Goal: Use online tool/utility: Utilize a website feature to perform a specific function

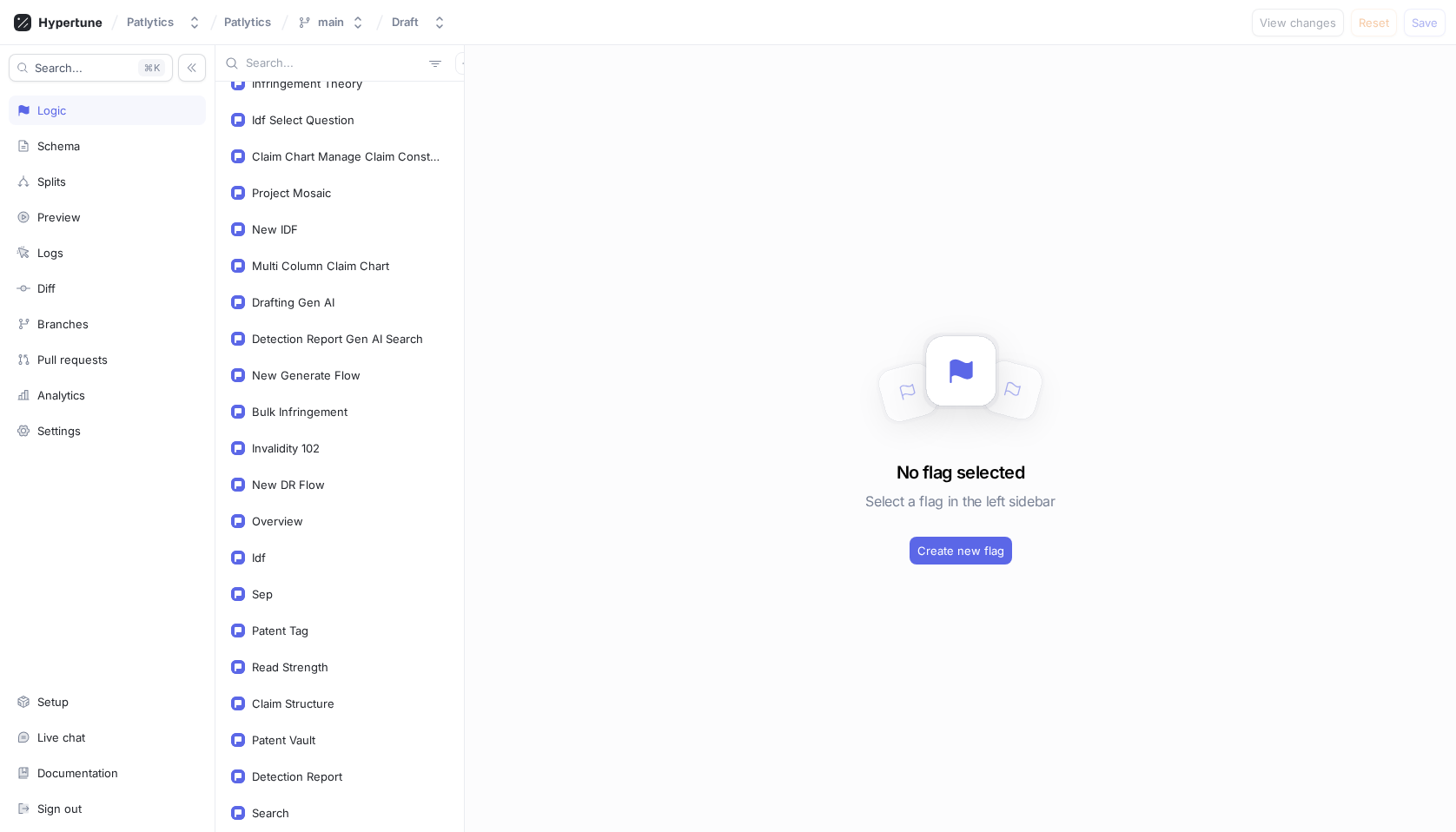
scroll to position [2518, 0]
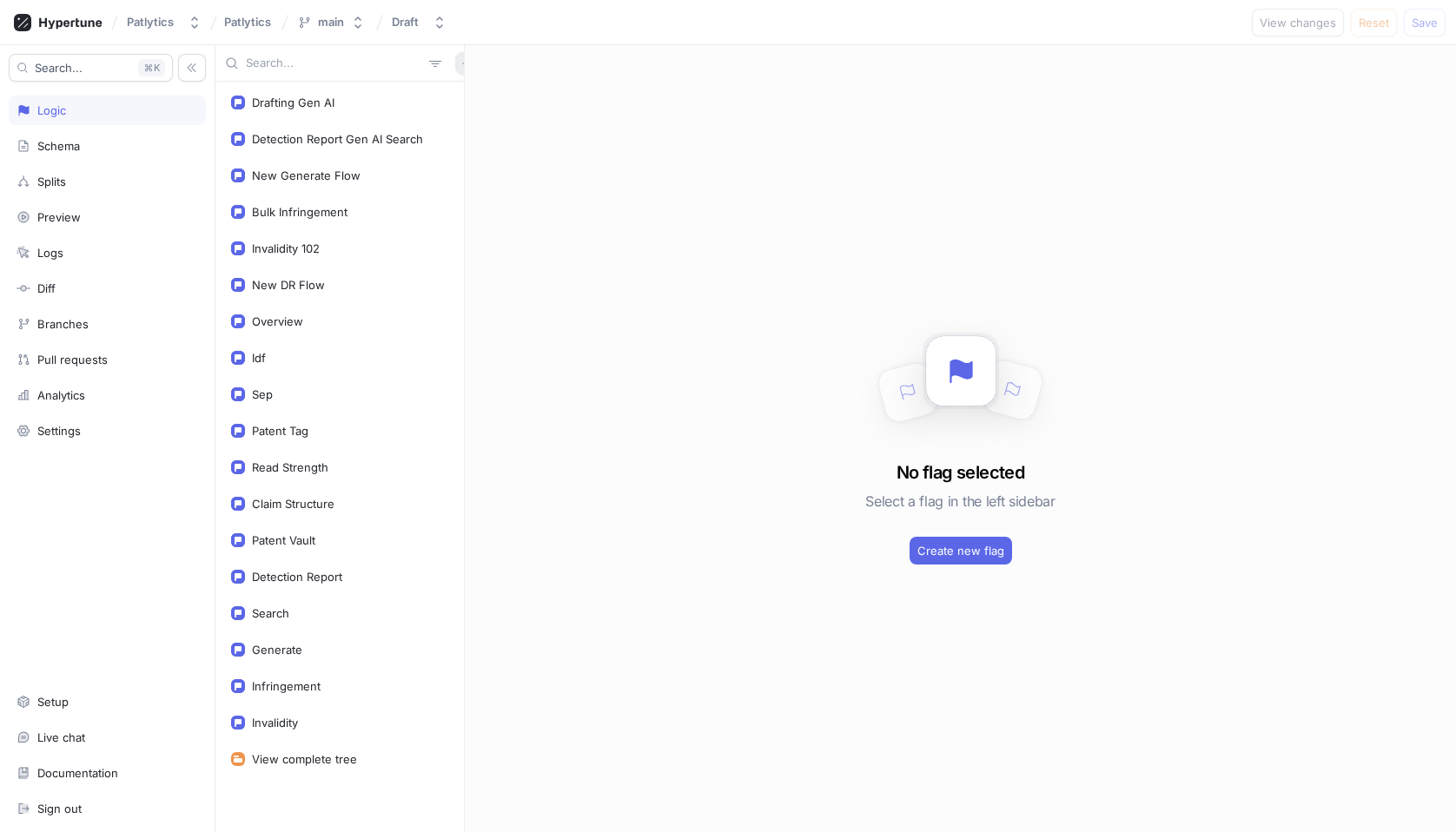
click at [456, 70] on button "button" at bounding box center [467, 63] width 23 height 23
click at [488, 97] on div "Flag" at bounding box center [487, 97] width 103 height 30
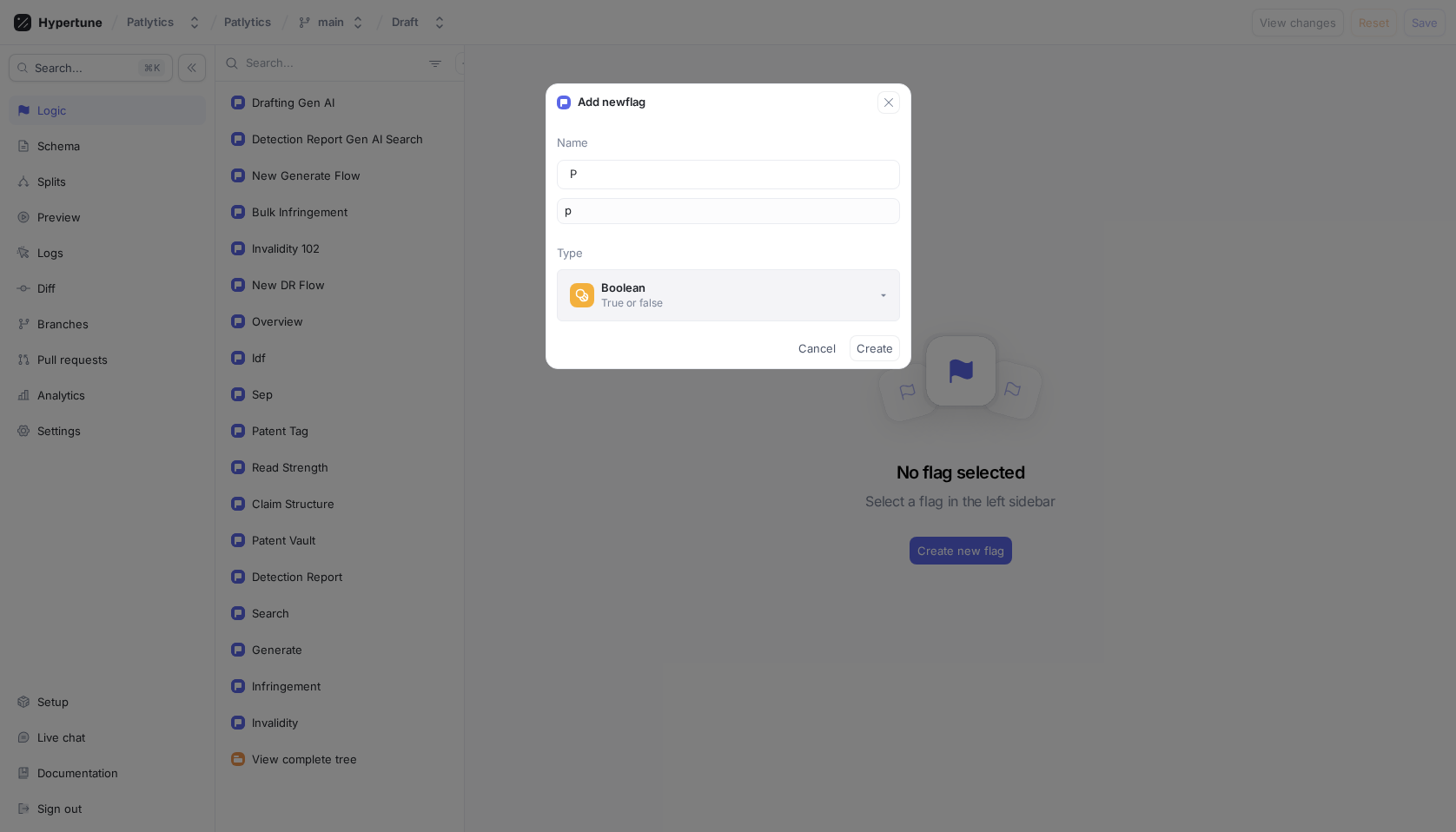
type input "Pa"
type input "pa"
type input "Pat"
type input "pat"
type input "[PERSON_NAME]"
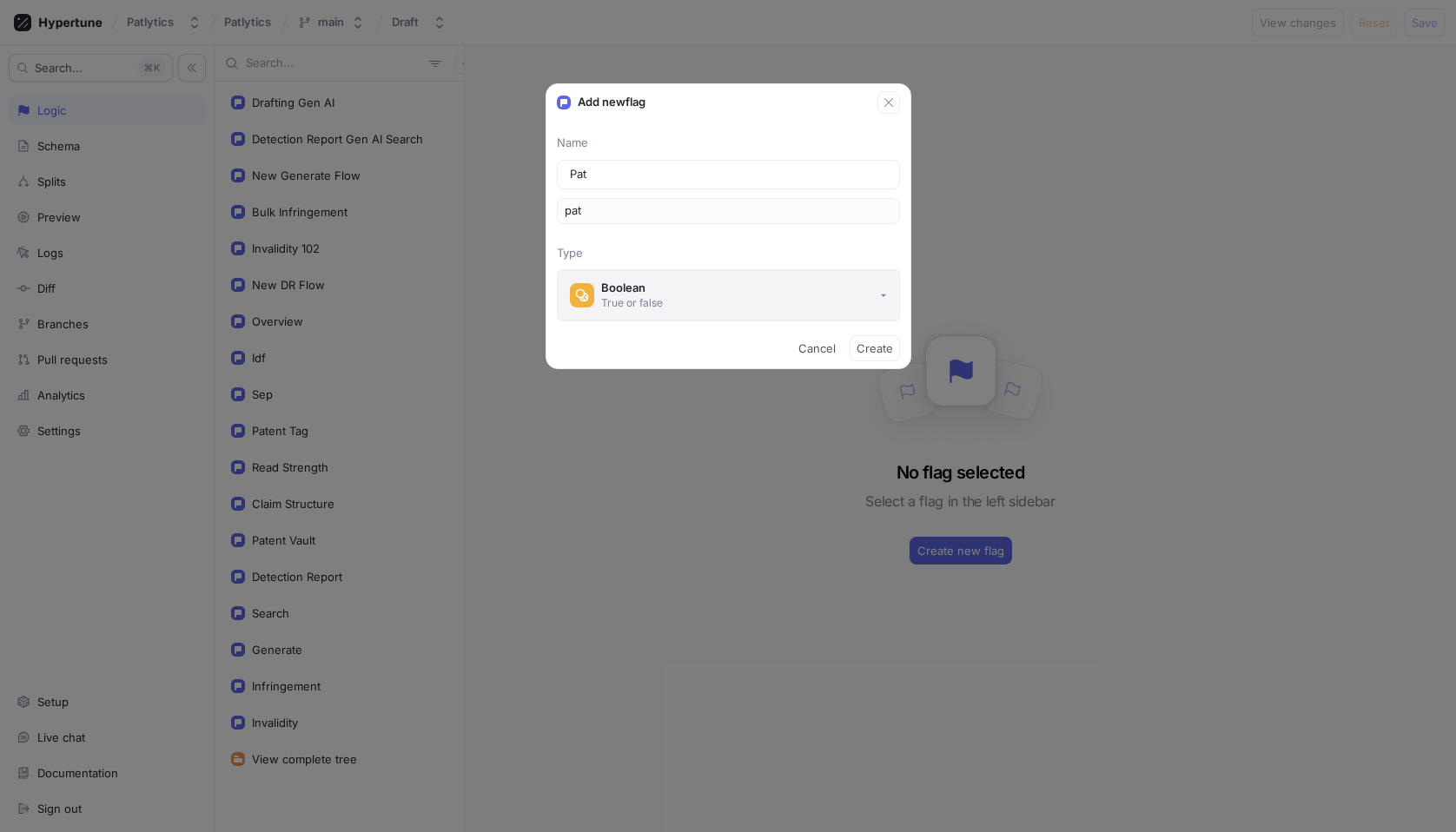
type input "[PERSON_NAME]"
type input "Paten"
type input "paten"
type input "Patent"
type input "patent"
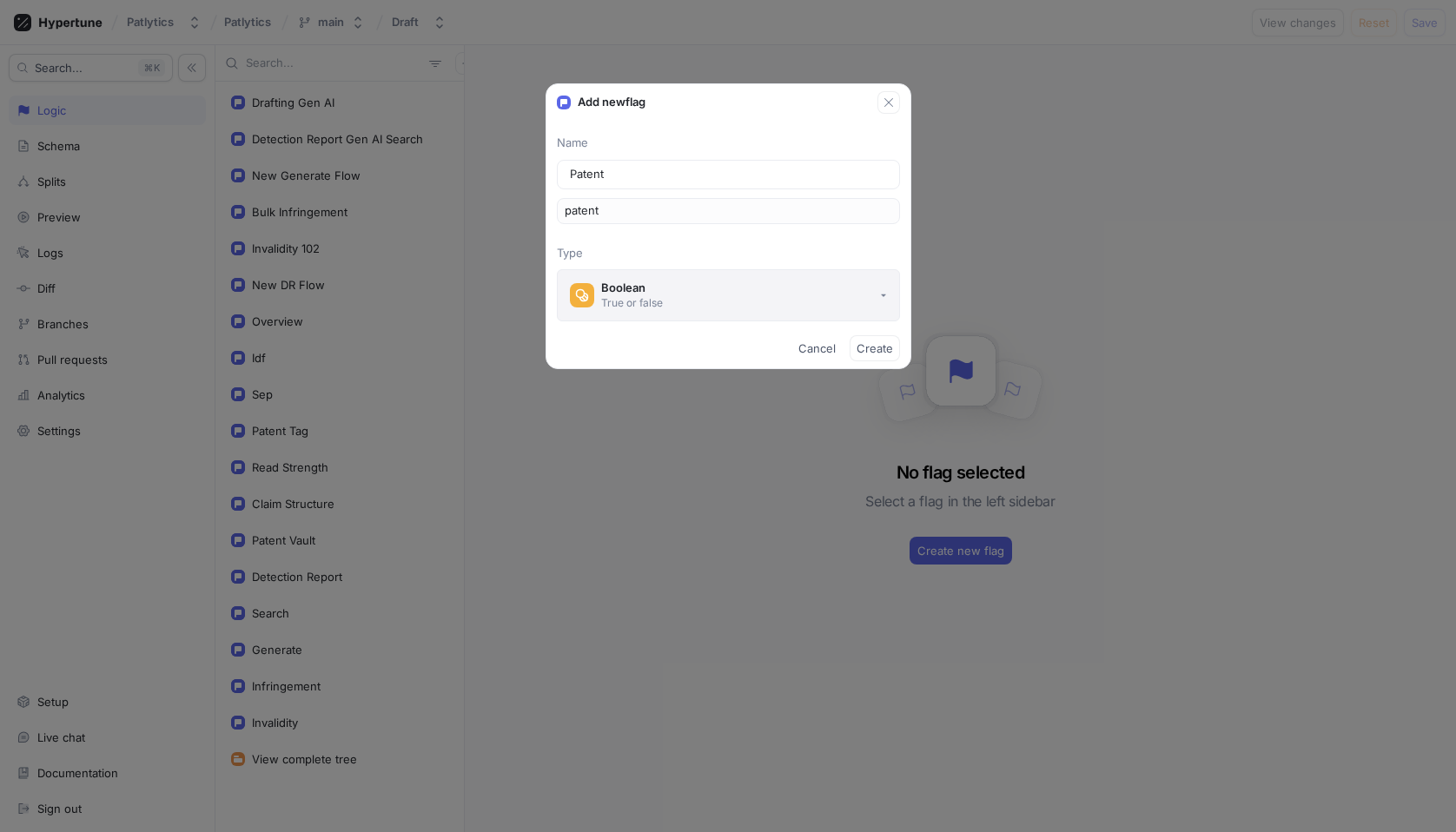
type input "Patent P"
type input "patentP"
type input "Patent Pe"
type input "patentPe"
type input "Patent P"
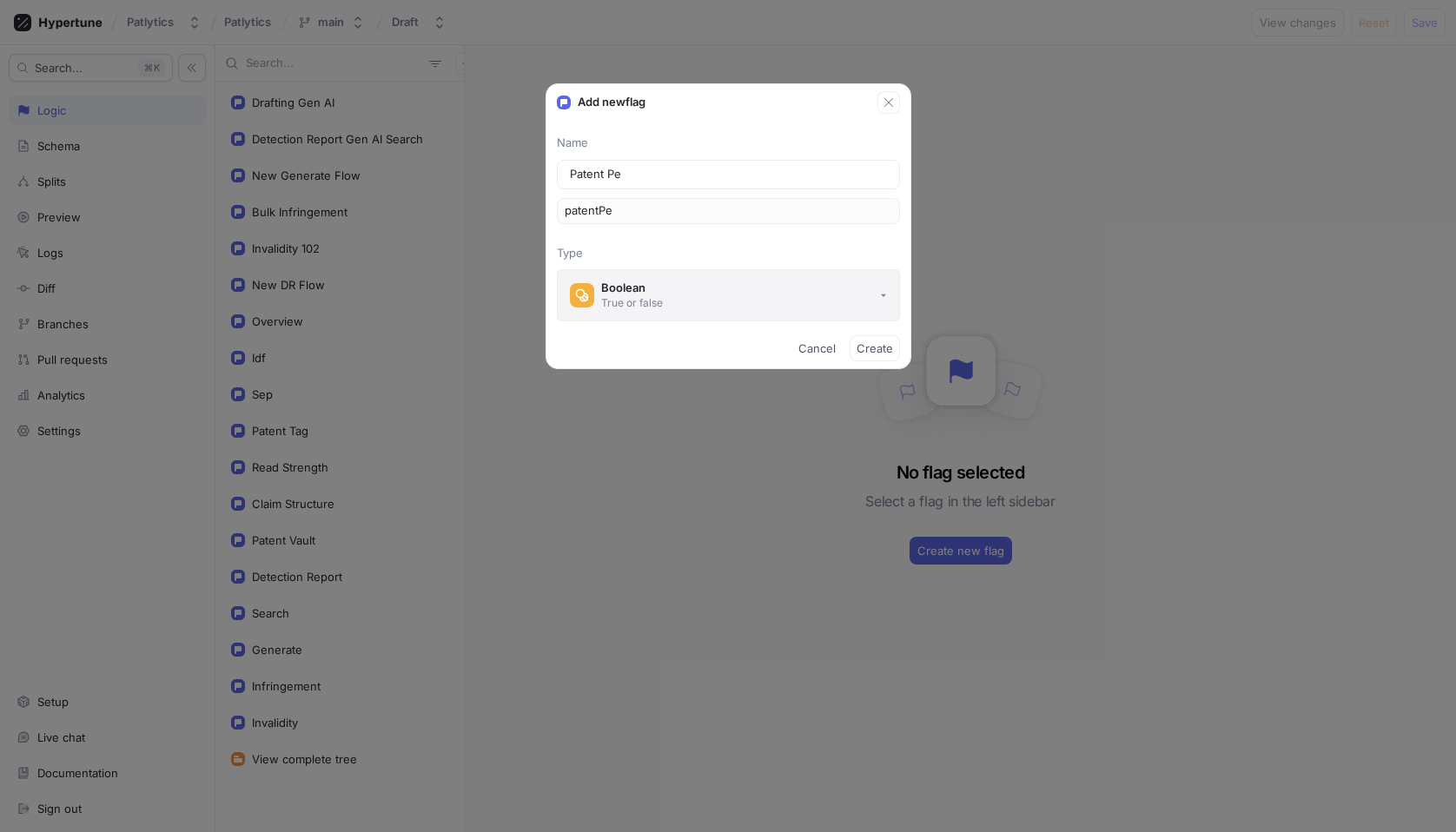
type input "patentP"
type input "Patent Pr"
type input "patentPr"
type input "Patent Pre"
type input "patentPre"
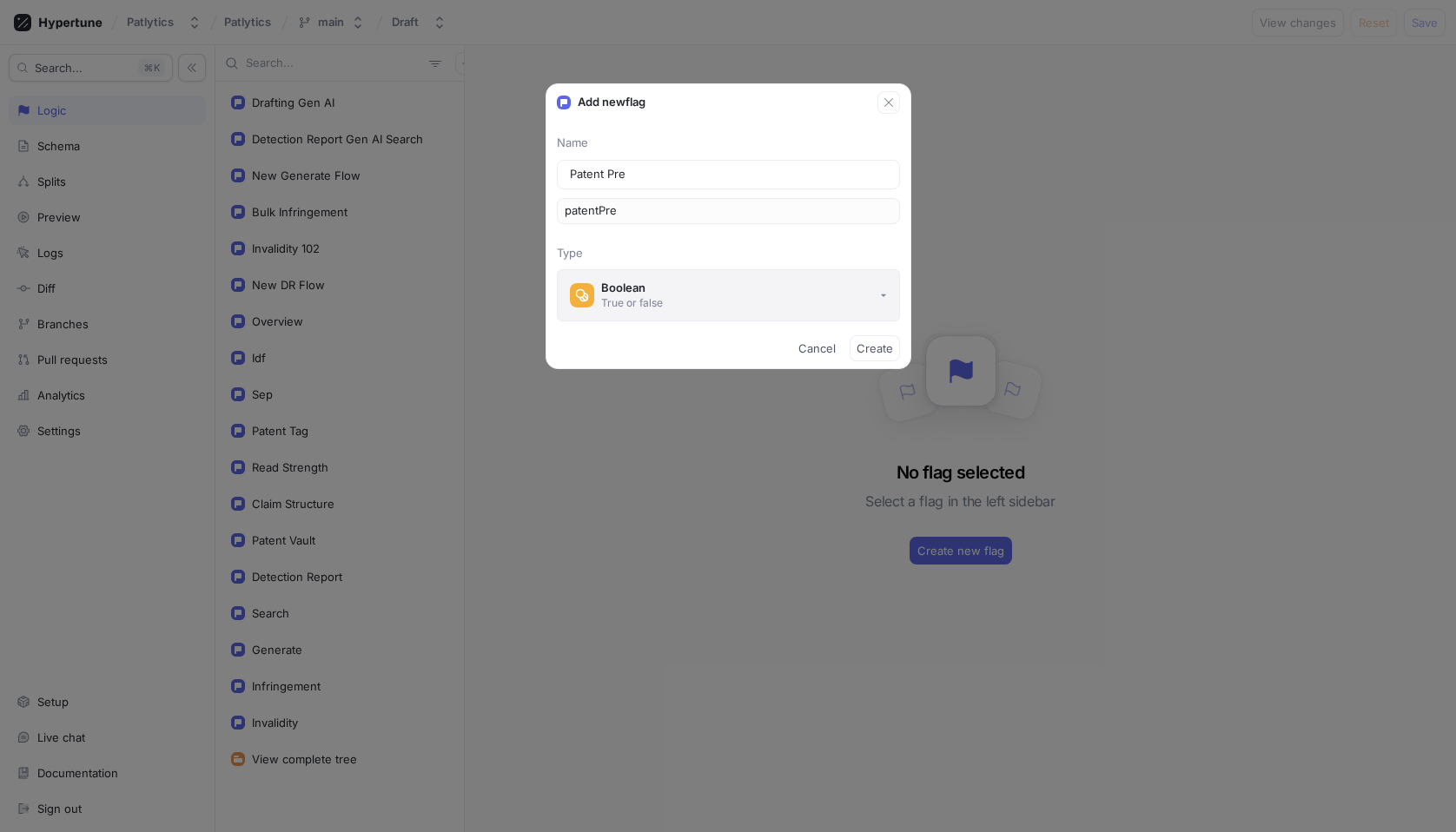
type input "Patent Prel"
type input "patentPrel"
type input "Patent Prelo"
type input "patentPrelo"
type input "Patent Preloa"
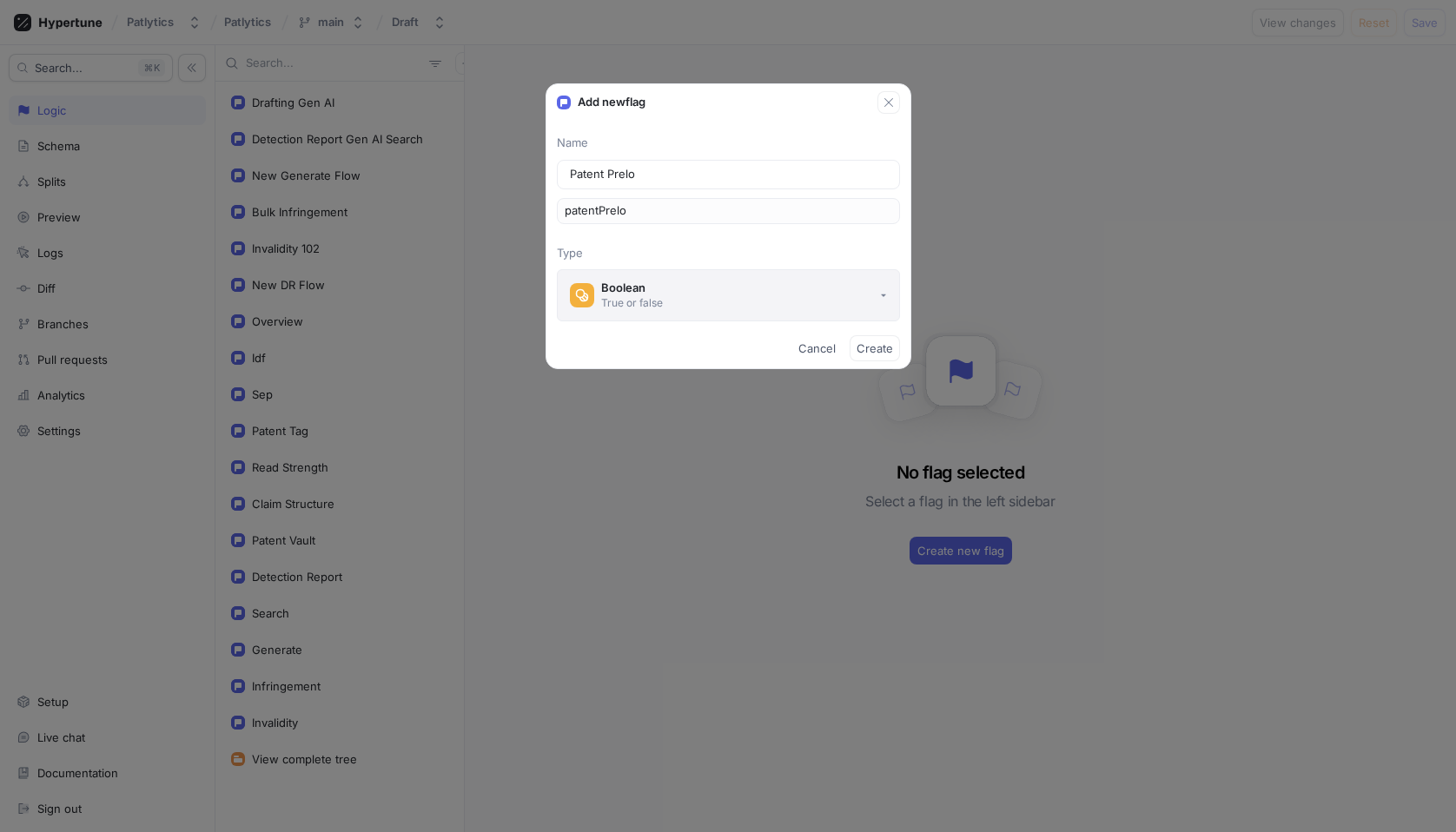
type input "patentPreloa"
type input "Patent Preload"
type input "patentPreload"
type input "Patent Preloadi"
type input "patentPreloadi"
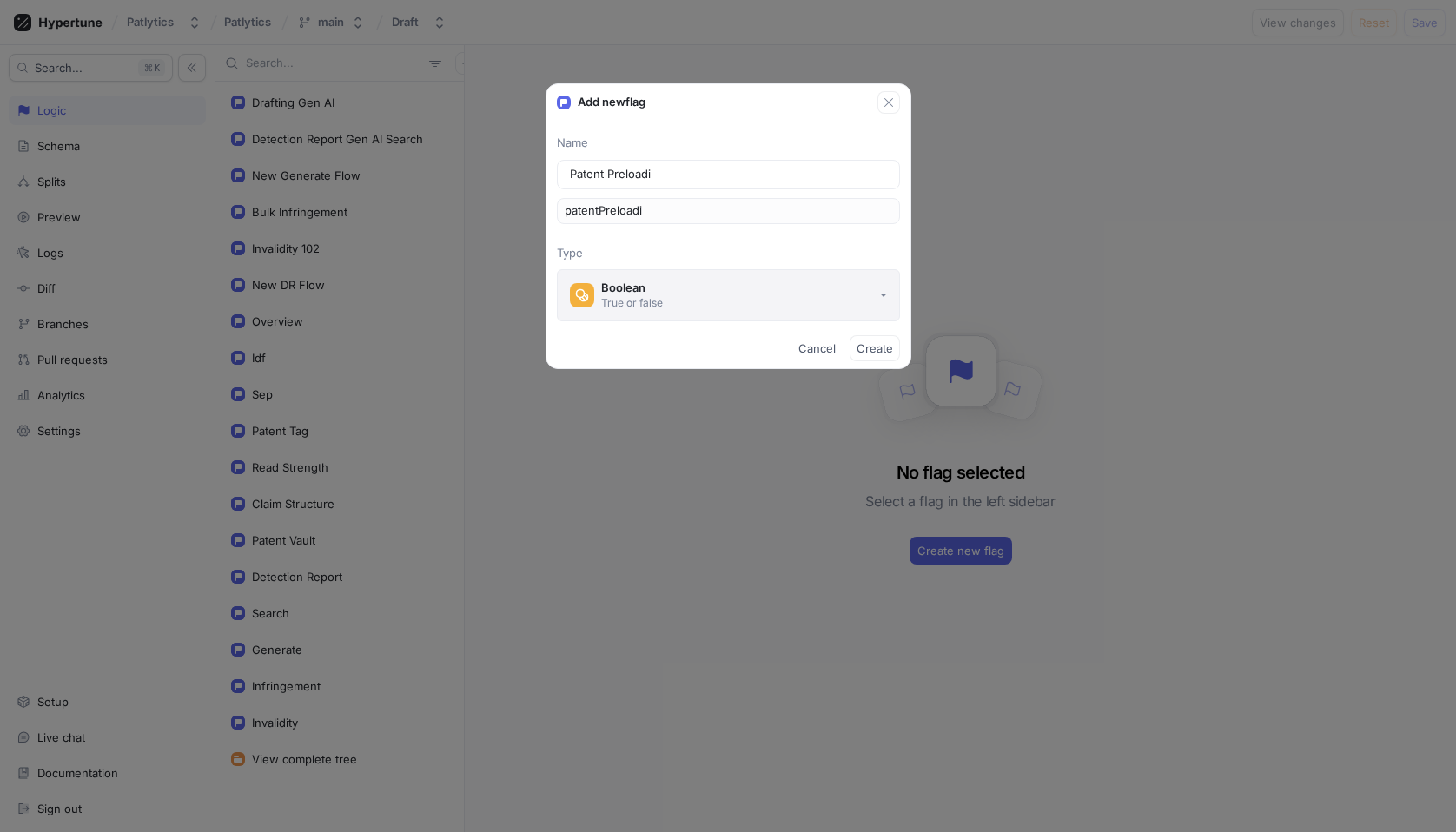
type input "Patent Preloadin"
type input "patentPreloadin"
type input "Patent Preloading"
type input "patentPreloading"
type input "Patent Preloading W"
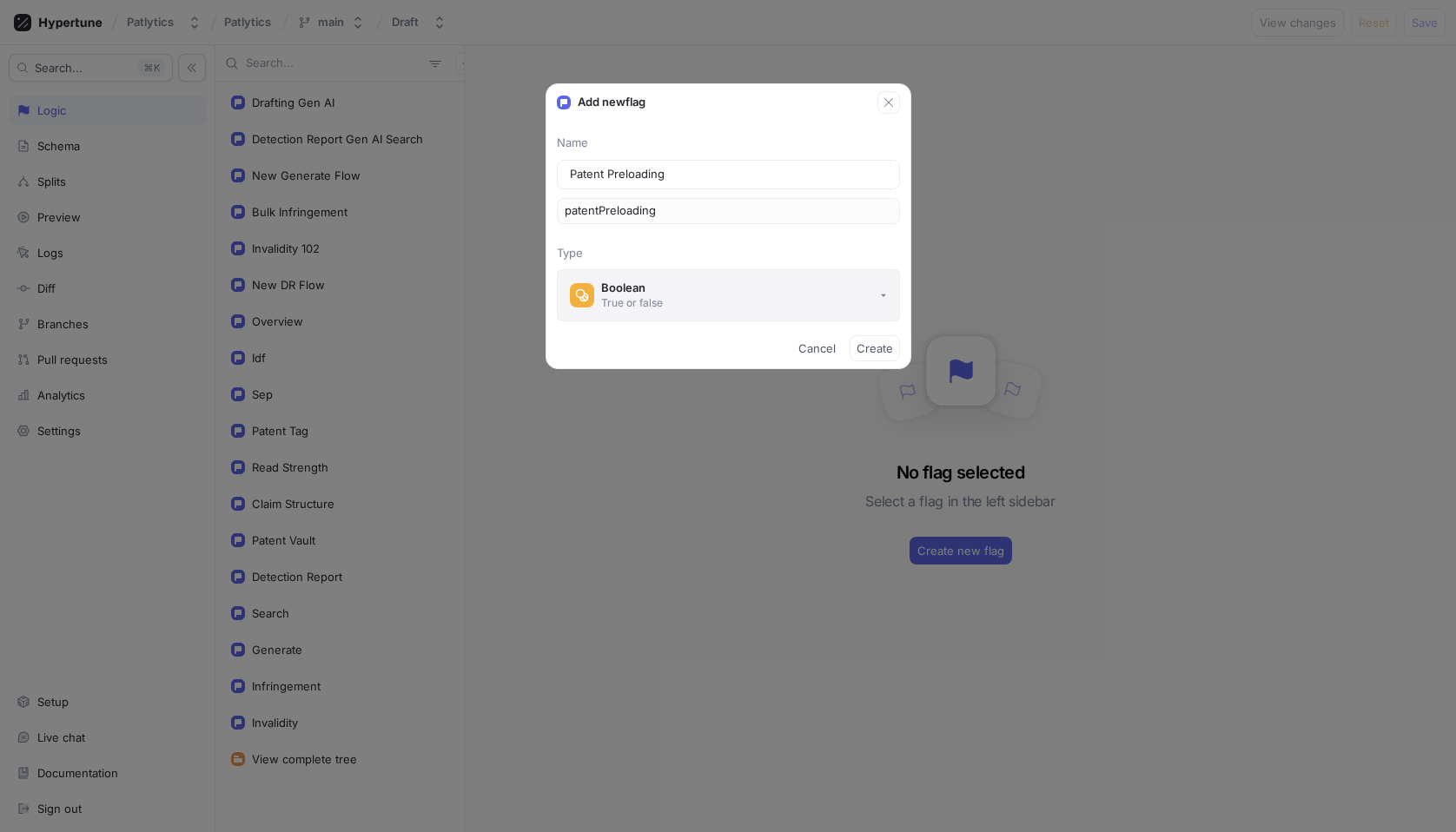
type input "patentPreloadingW"
type input "Patent Preloading [PERSON_NAME]"
type input "patentPreloadingWi"
type input "Patent Preloading Wiz"
type input "patentPreloadingWiz"
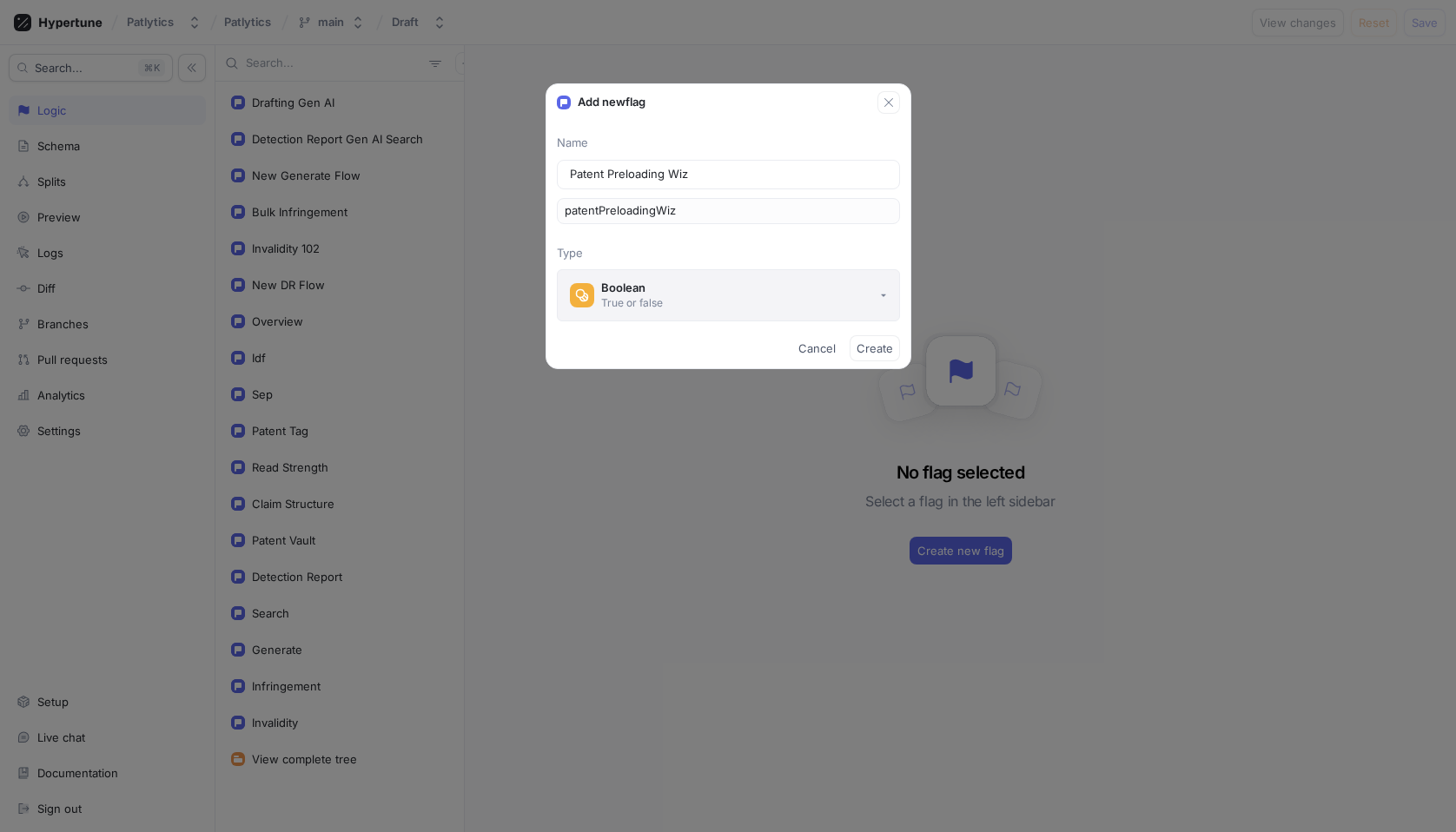
type input "Patent Preloading [PERSON_NAME]"
type input "patentPreloadingWiza"
type input "Patent Preloading Wizar"
type input "patentPreloadingWizar"
type input "Patent Preloading Wizard"
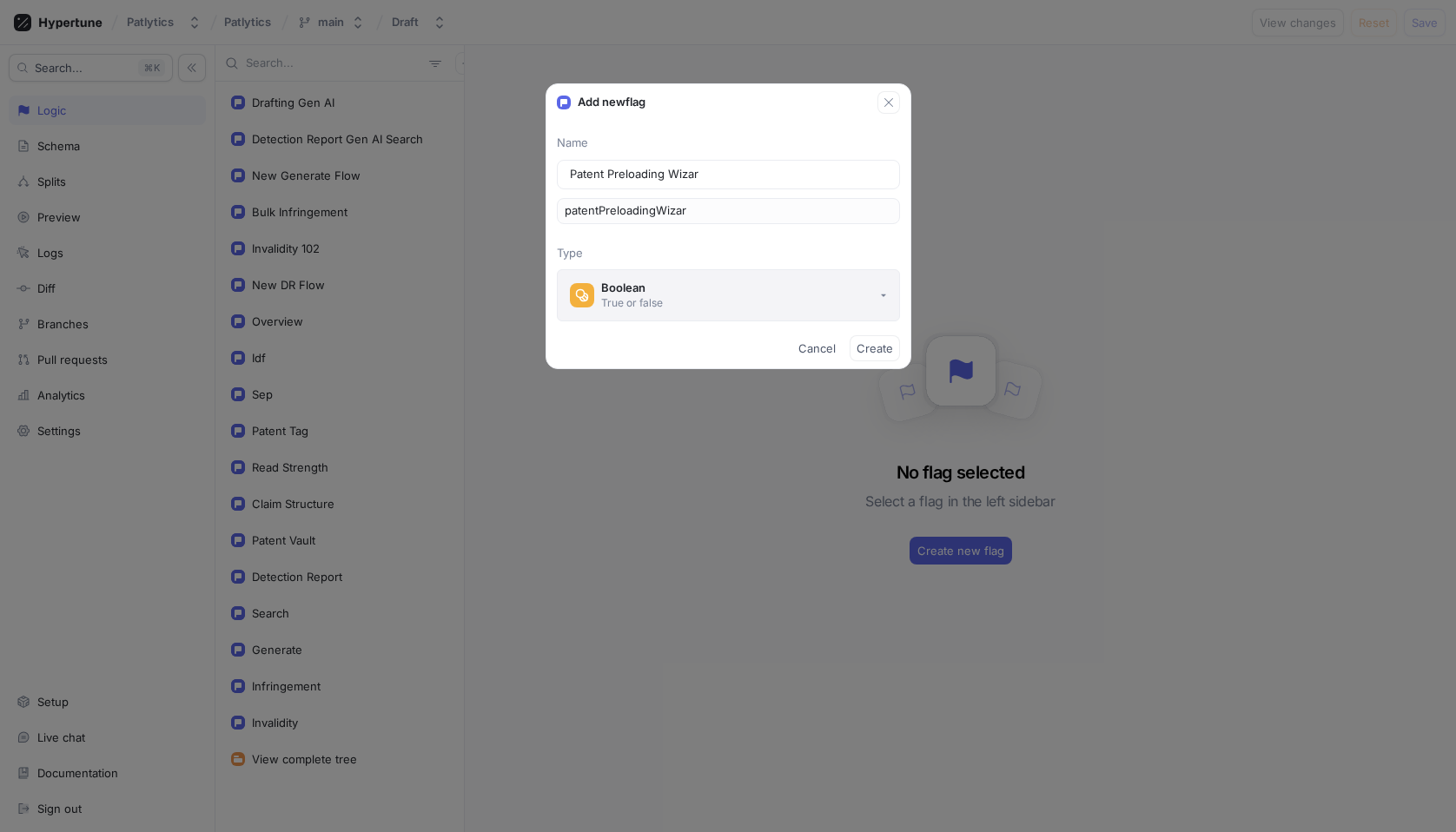
type input "patentPreloadingWizard"
type input "Patent Preloading Wizard E"
type input "patentPreloadingWizardE"
type input "Patent Preloading Wizard En"
type input "patentPreloadingWizardEn"
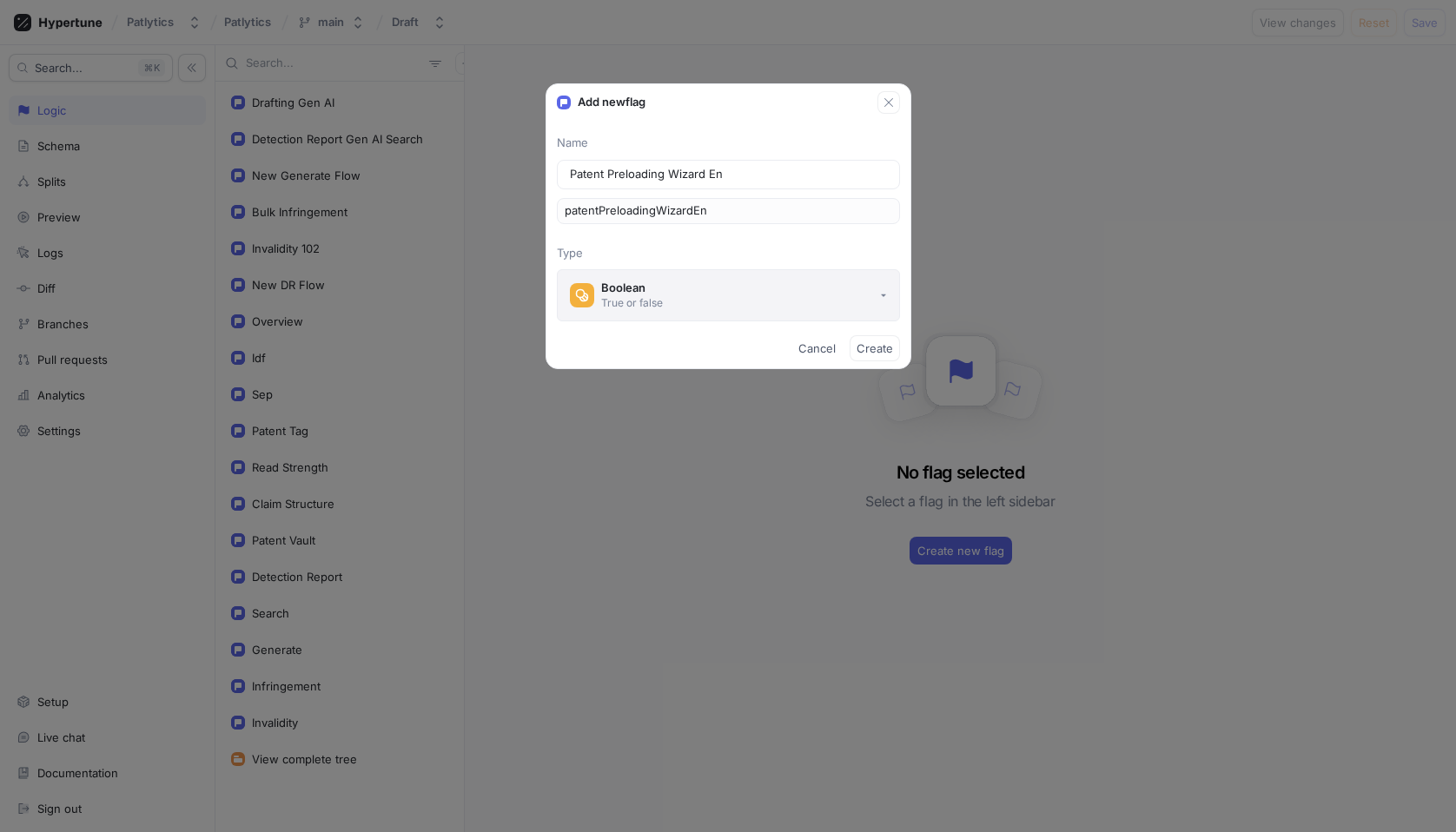
type input "Patent Preloading Wizard Ena"
type input "patentPreloadingWizardEna"
type input "Patent Preloading Wizard Enab"
type input "patentPreloadingWizardEnab"
type input "Patent Preloading Wizard Enabl"
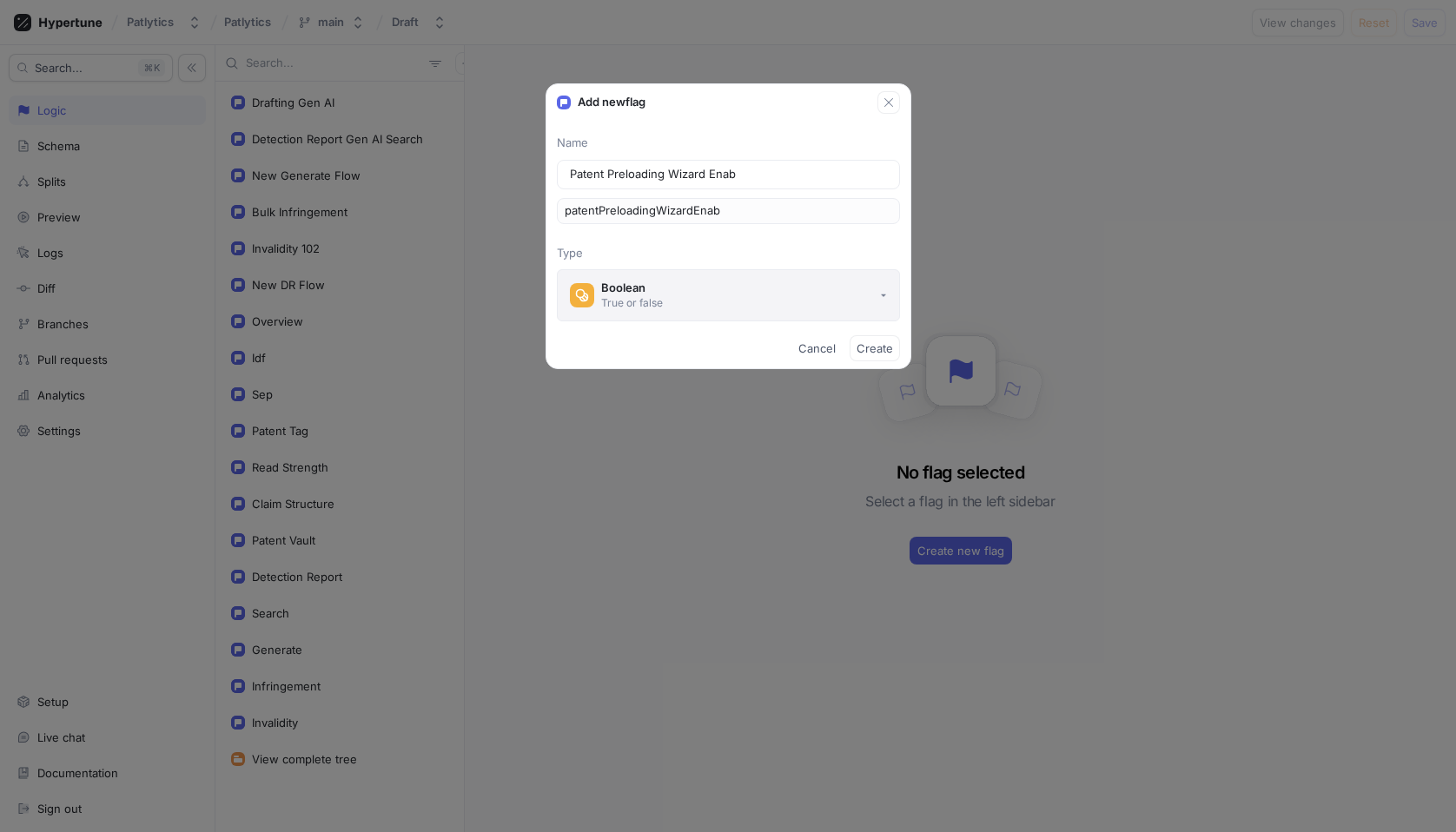
type input "patentPreloadingWizardEnabl"
type input "Patent Preloading Wizard Enable"
type input "patentPreloadingWizardEnable"
type input "Patent Preloading Wizard Enabled"
type input "patentPreloadingWizardEnabled"
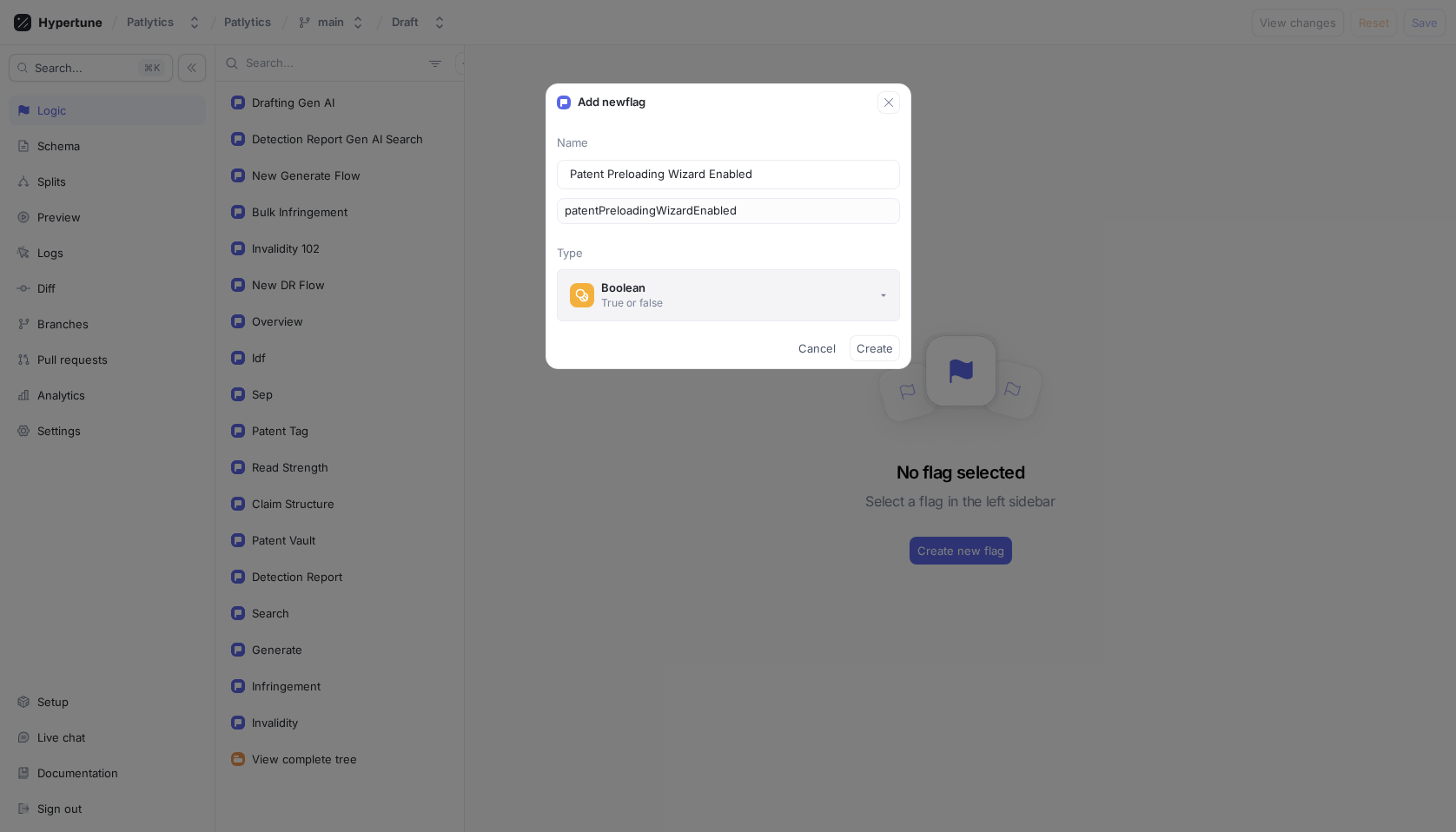
click at [866, 296] on button "Boolean True or false" at bounding box center [728, 294] width 343 height 52
type input "Patent Preloading Wizard Enabled"
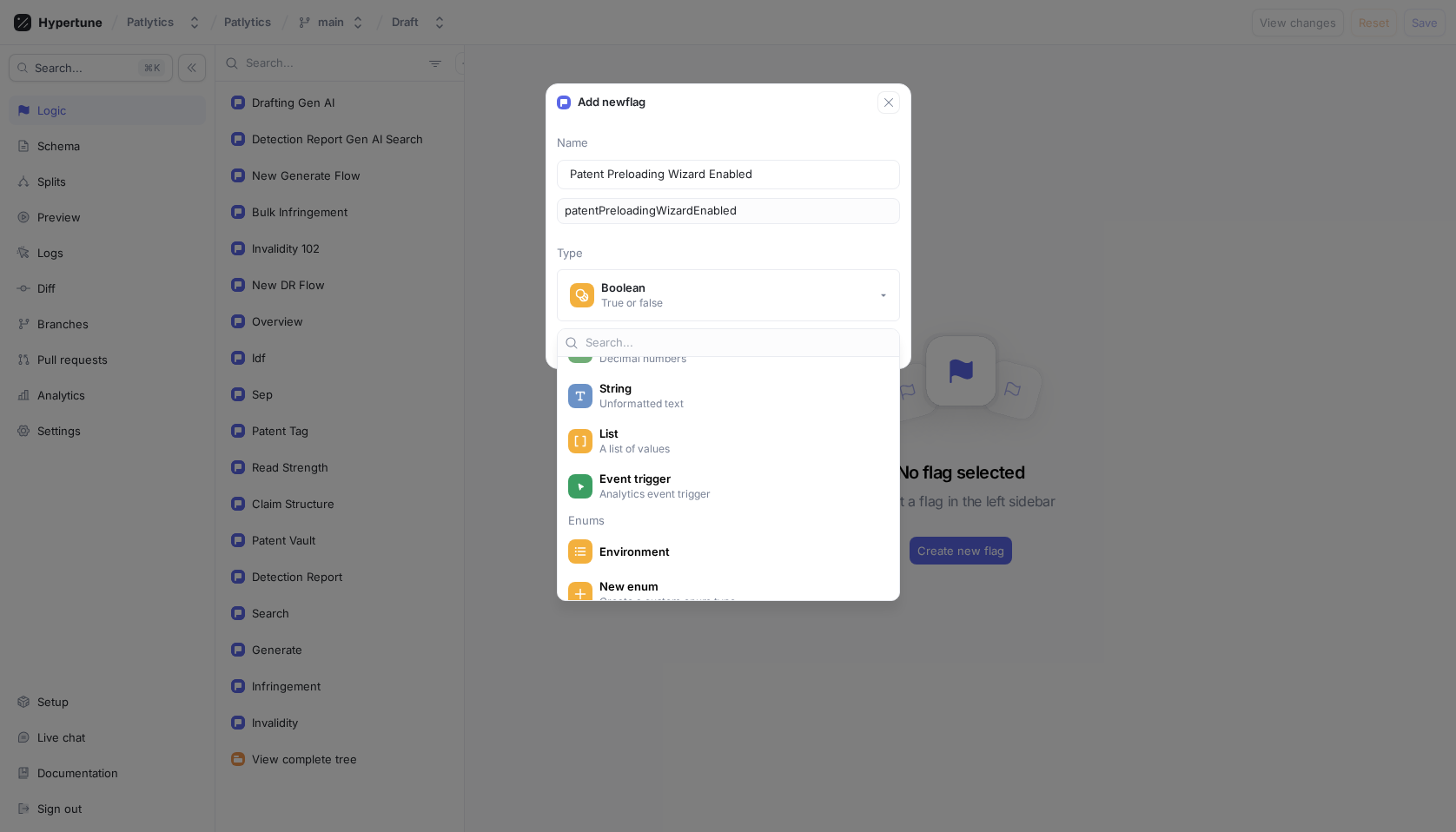
scroll to position [0, 0]
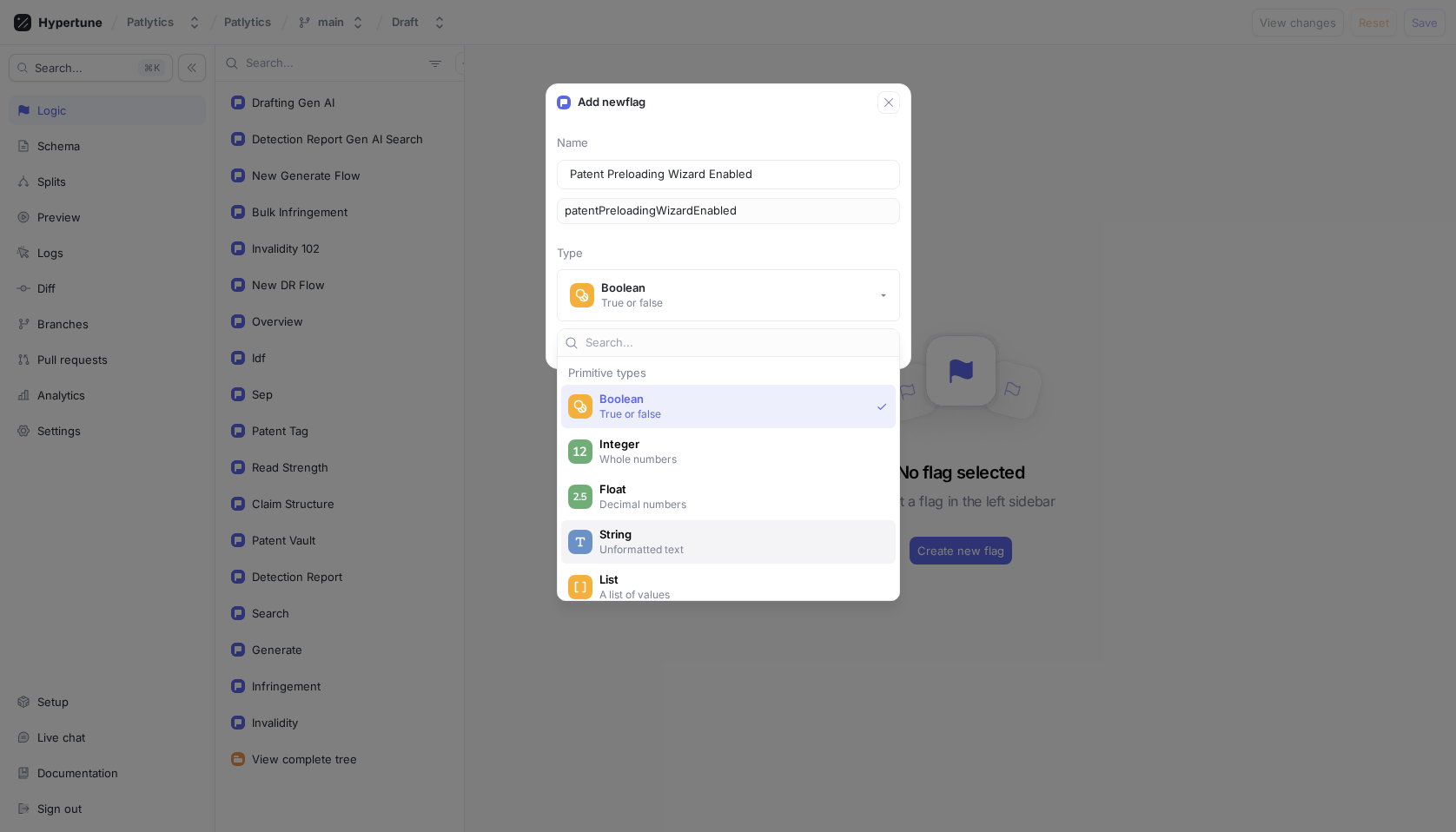
click at [749, 542] on p "Unformatted text" at bounding box center [737, 548] width 278 height 15
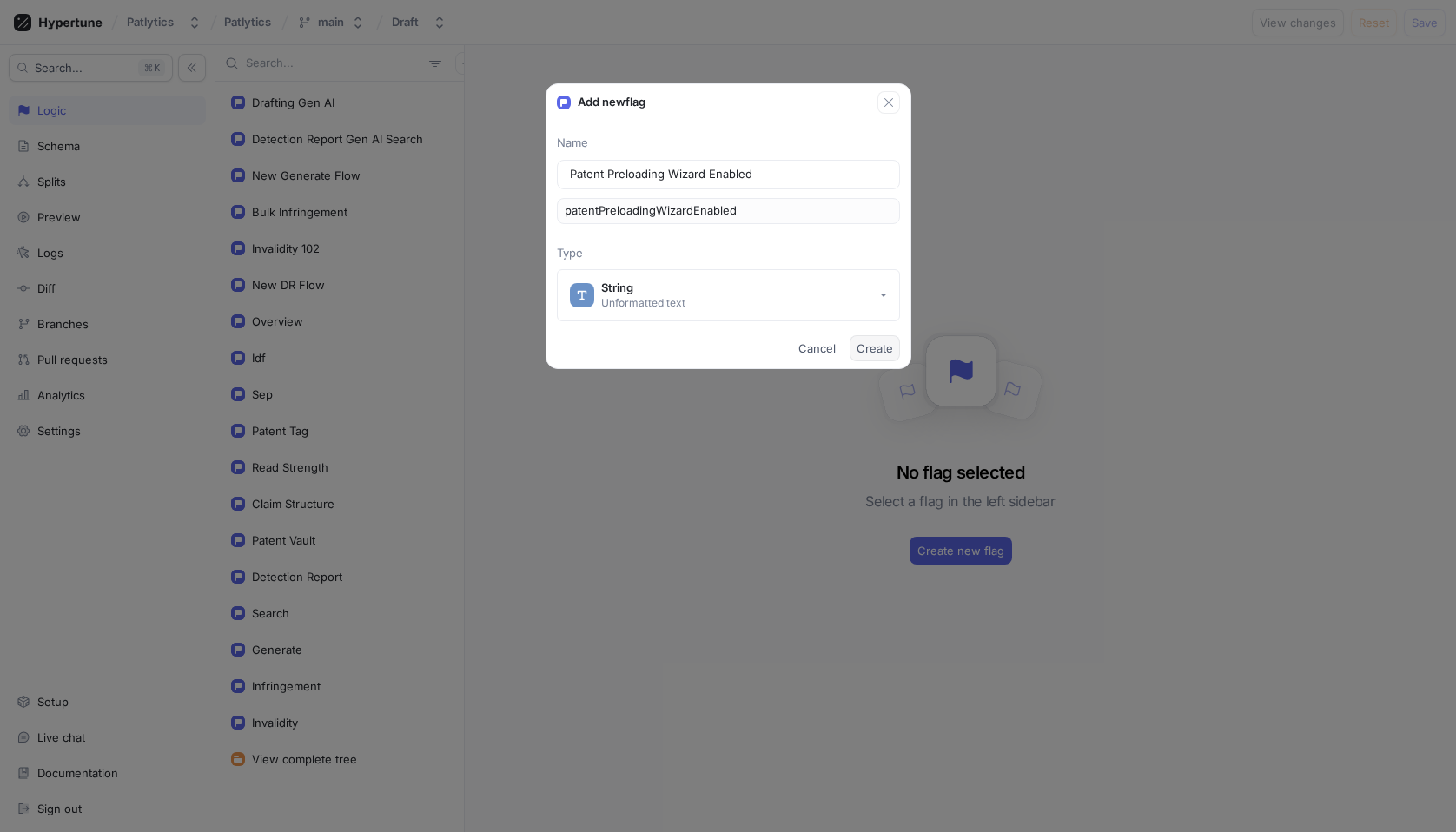
click at [877, 352] on span "Create" at bounding box center [875, 348] width 37 height 11
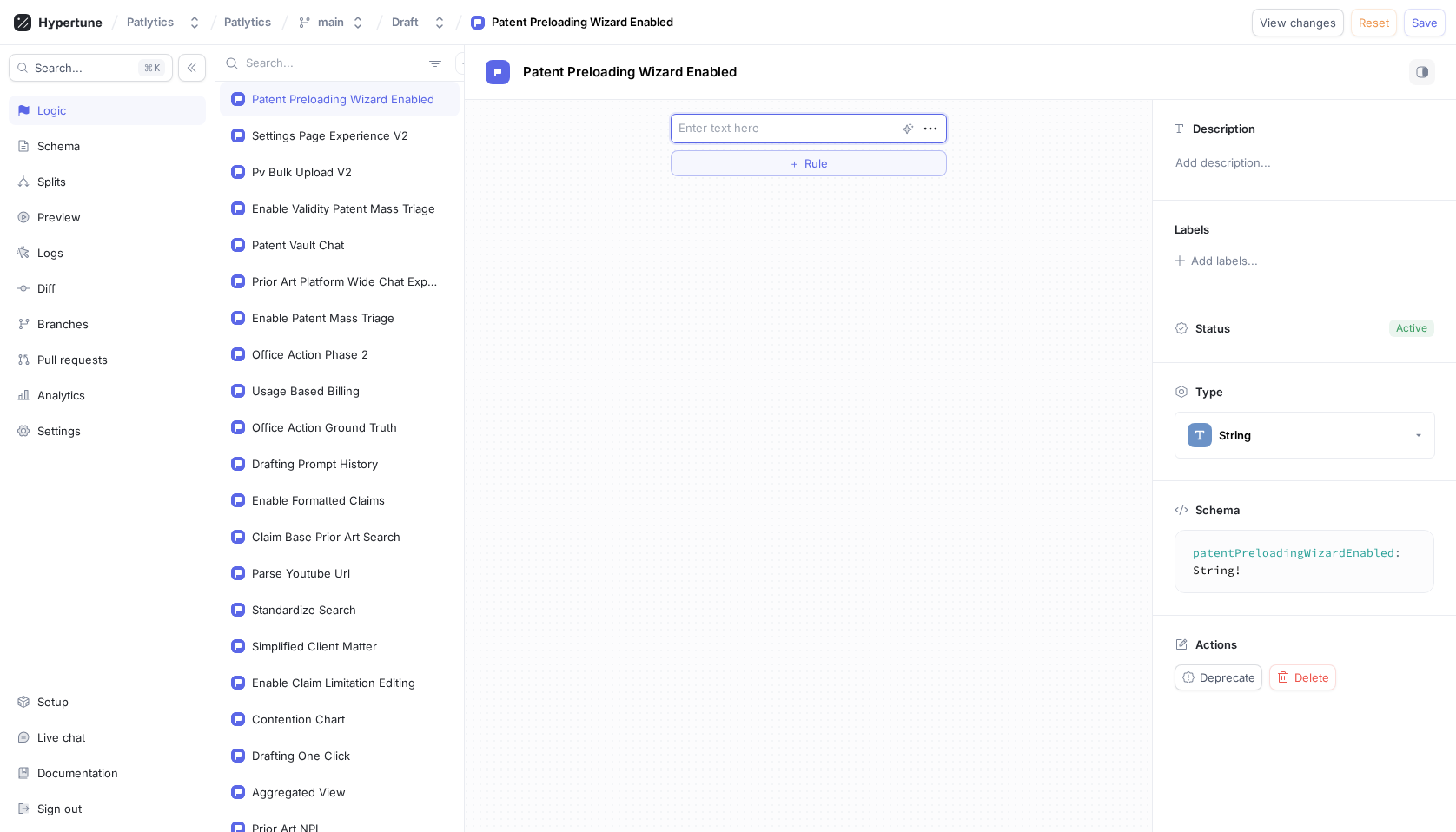
click at [786, 135] on textarea at bounding box center [808, 128] width 276 height 30
type textarea "x"
type textarea "y"
type textarea "x"
type textarea "ye"
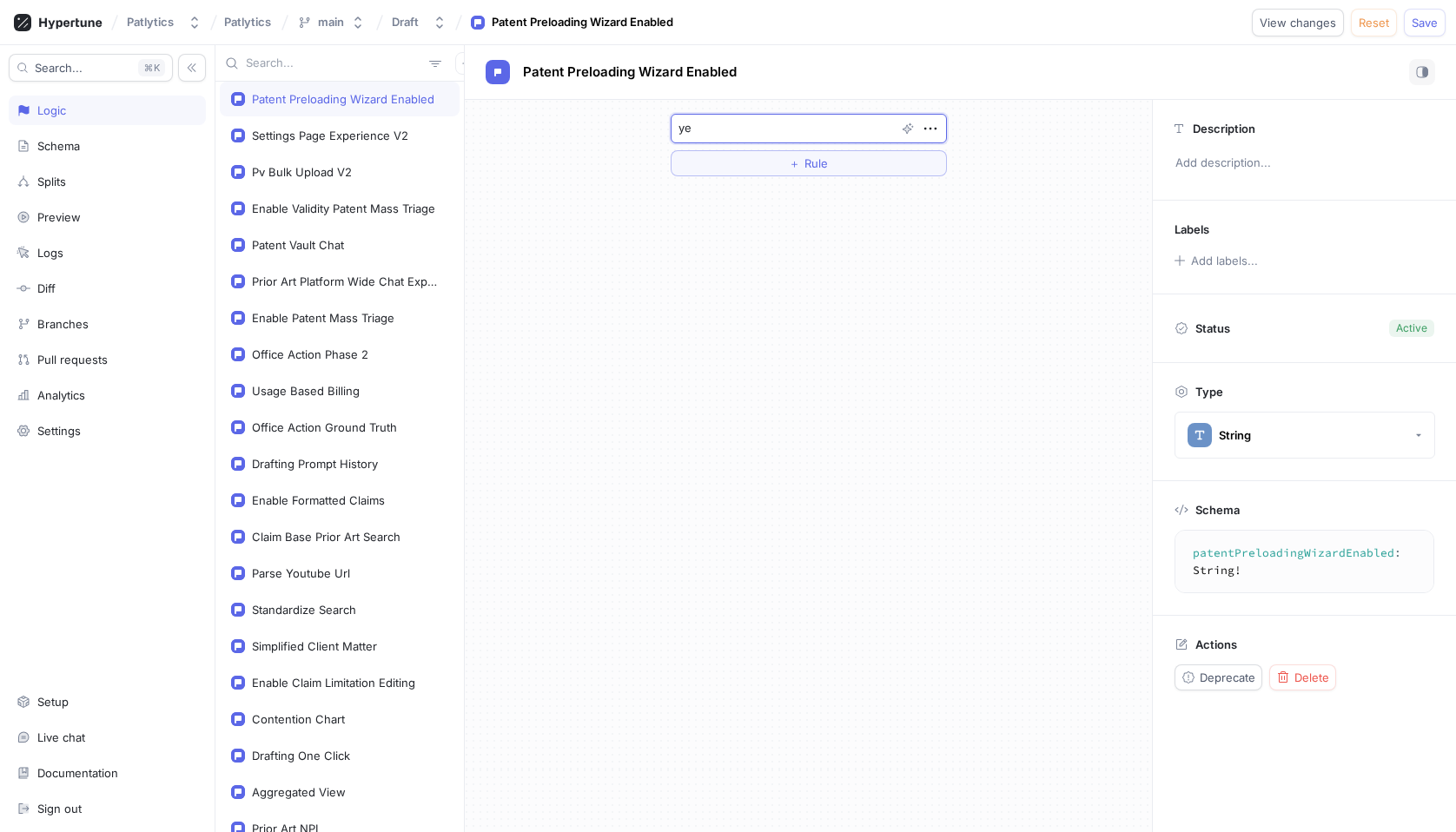
type textarea "x"
type textarea "yes"
type textarea "x"
type textarea "yes"
type textarea "x"
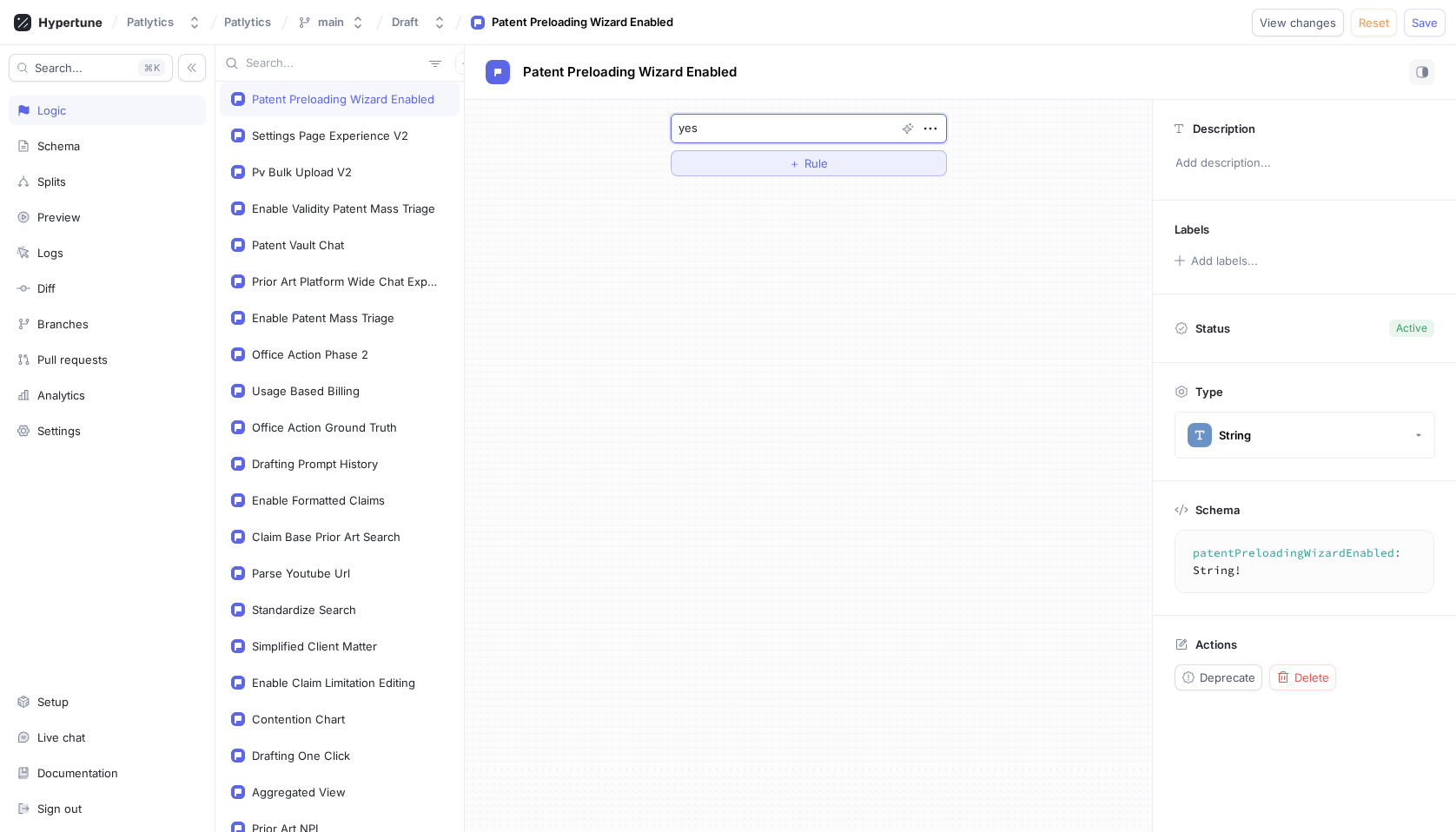
type textarea "yes"
click at [844, 154] on button "＋ Rule" at bounding box center [808, 163] width 276 height 26
type textarea "x"
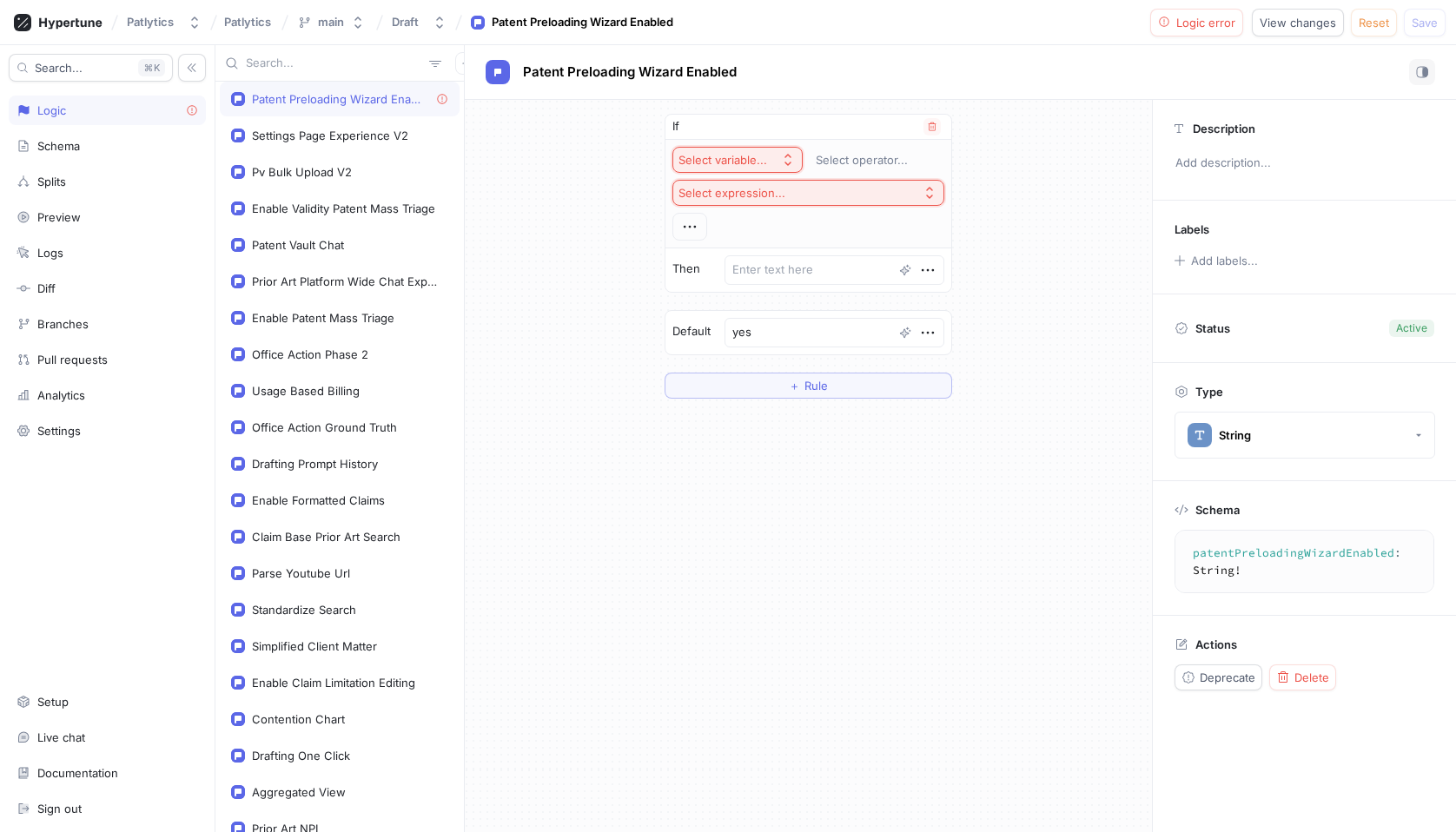
click at [765, 163] on div "Select variable..." at bounding box center [723, 160] width 89 height 15
type input "env"
click at [793, 230] on div "Context > Environment" at bounding box center [785, 222] width 205 height 29
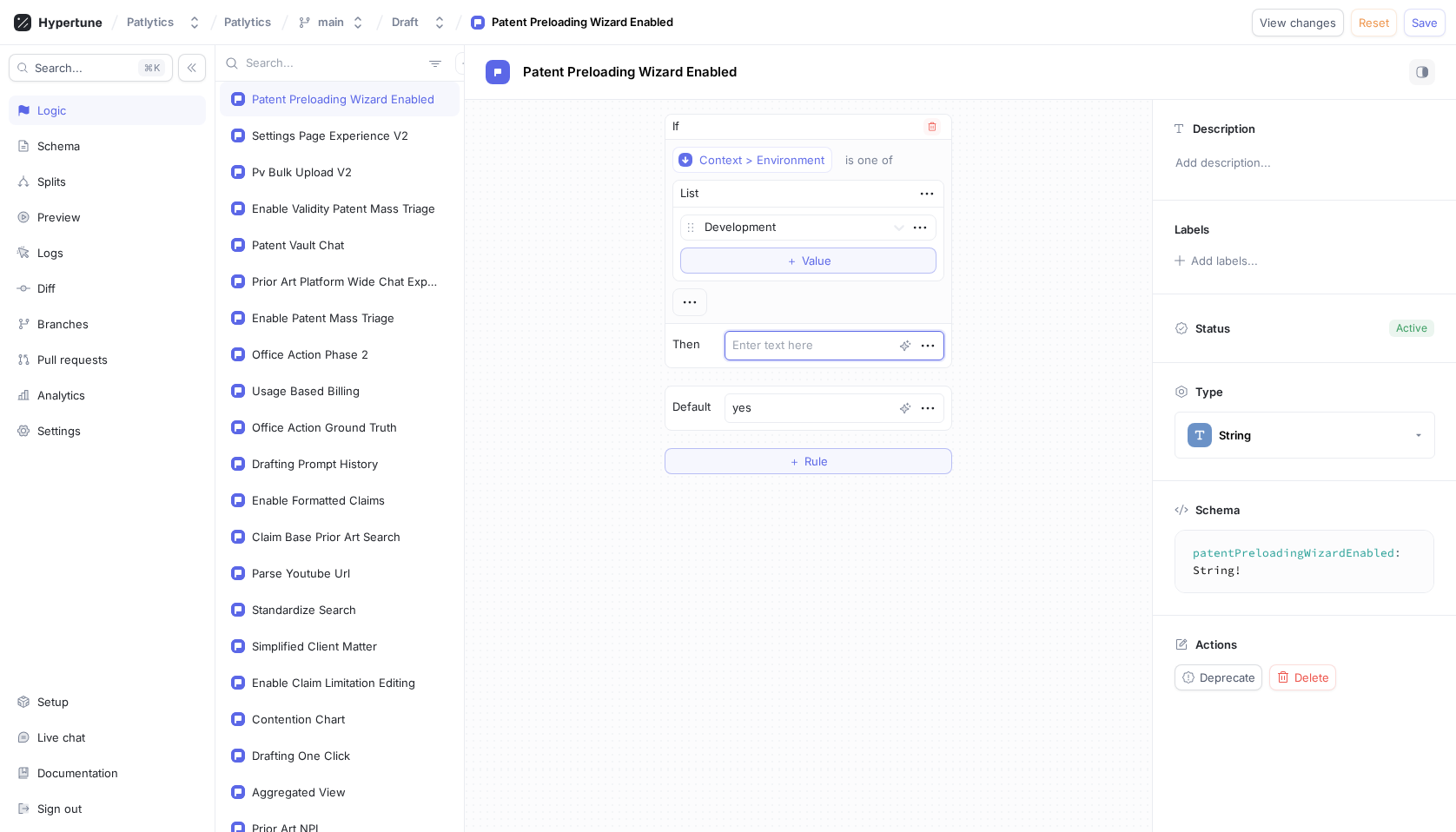
click at [814, 345] on textarea at bounding box center [834, 346] width 219 height 30
type textarea "x"
type textarea "ye"
type textarea "x"
type textarea "yes"
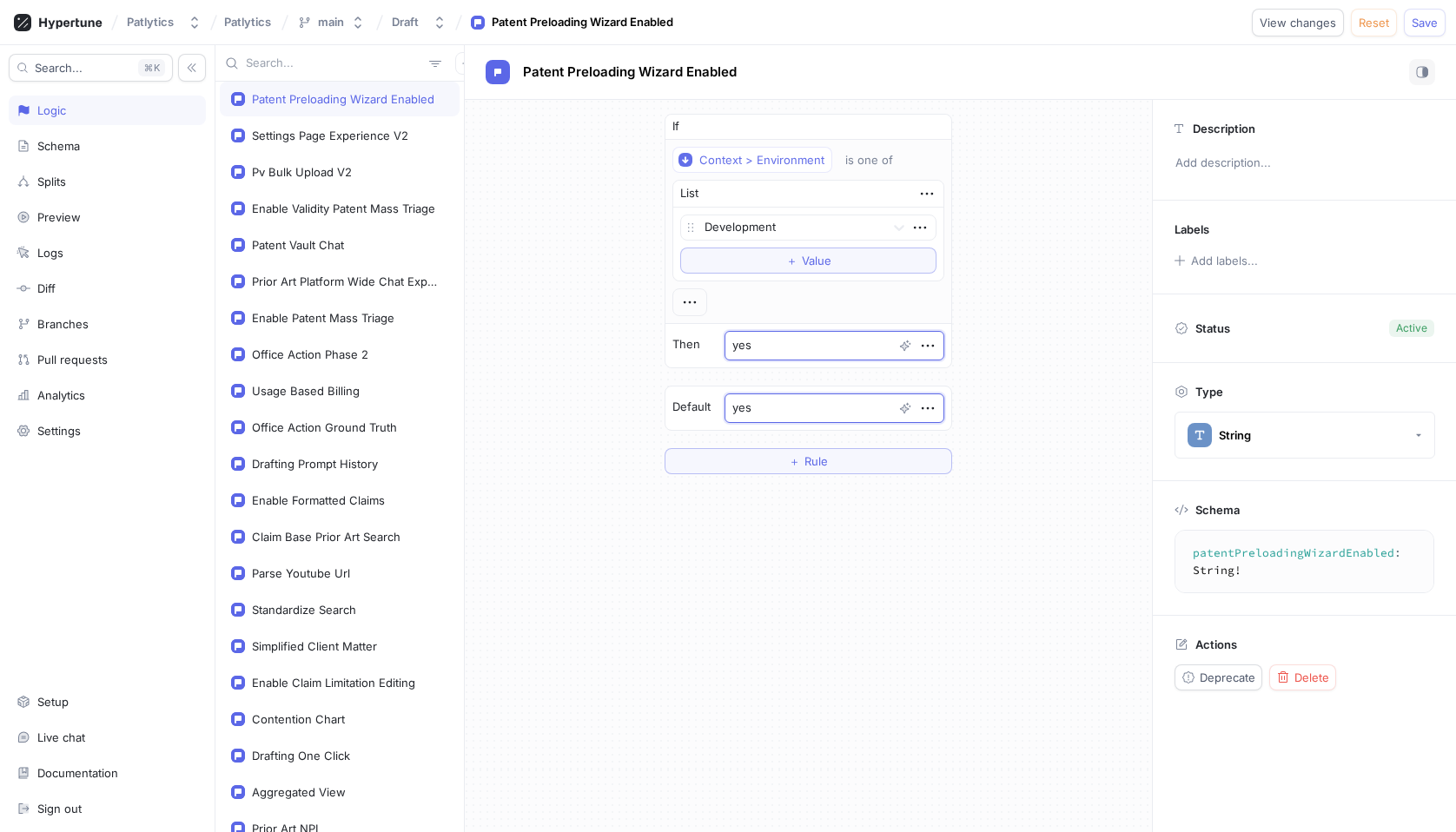
click at [759, 416] on textarea "yes" at bounding box center [834, 408] width 219 height 30
type textarea "x"
type textarea "n"
type textarea "x"
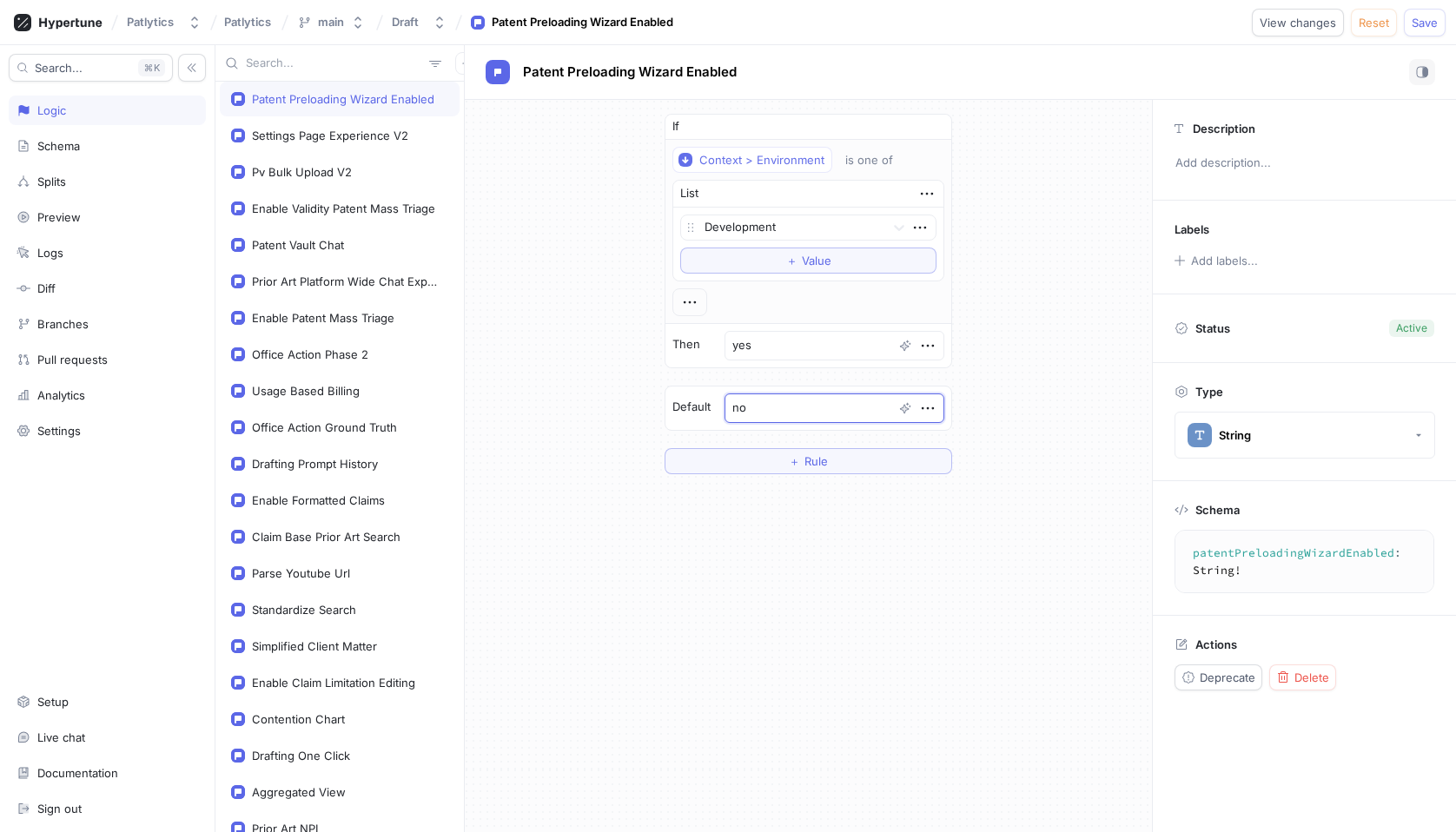
type textarea "no"
click at [1053, 498] on div "If Context > Environment is one of List Development To pick up a draggable item…" at bounding box center [808, 465] width 687 height 732
click at [1427, 27] on span "Save" at bounding box center [1424, 23] width 26 height 11
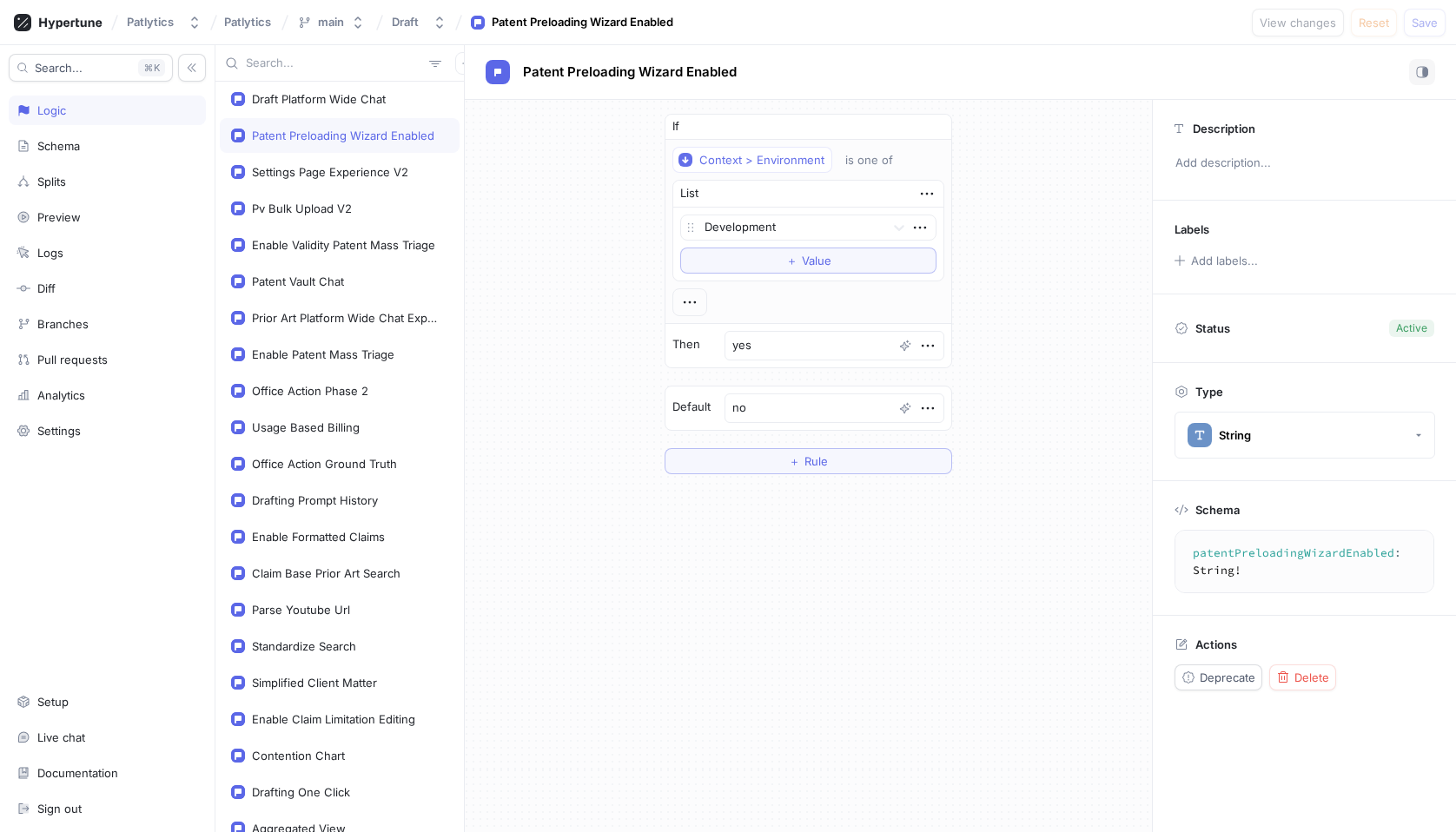
scroll to position [1026, 0]
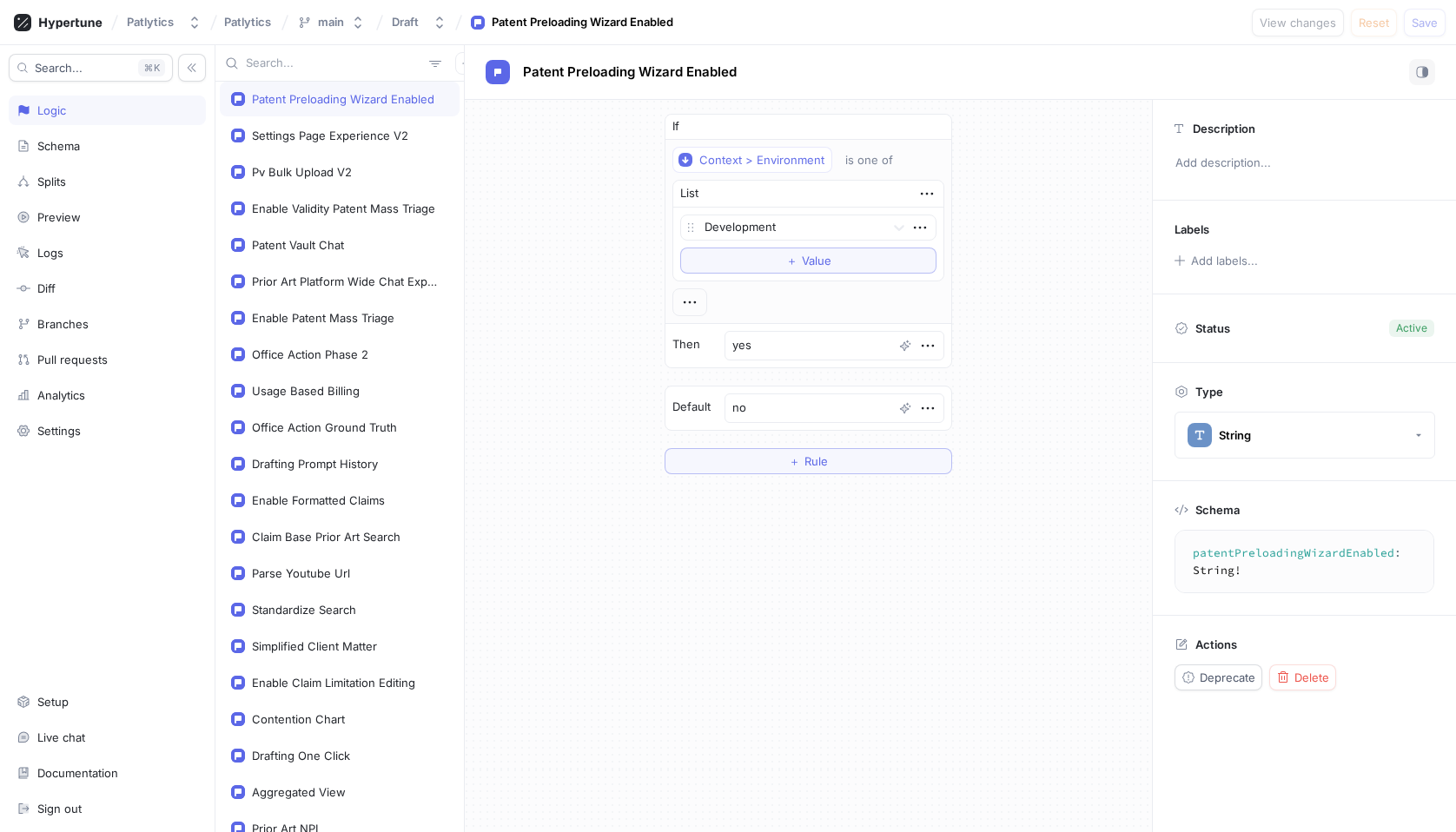
type textarea "x"
